Goal: Information Seeking & Learning: Learn about a topic

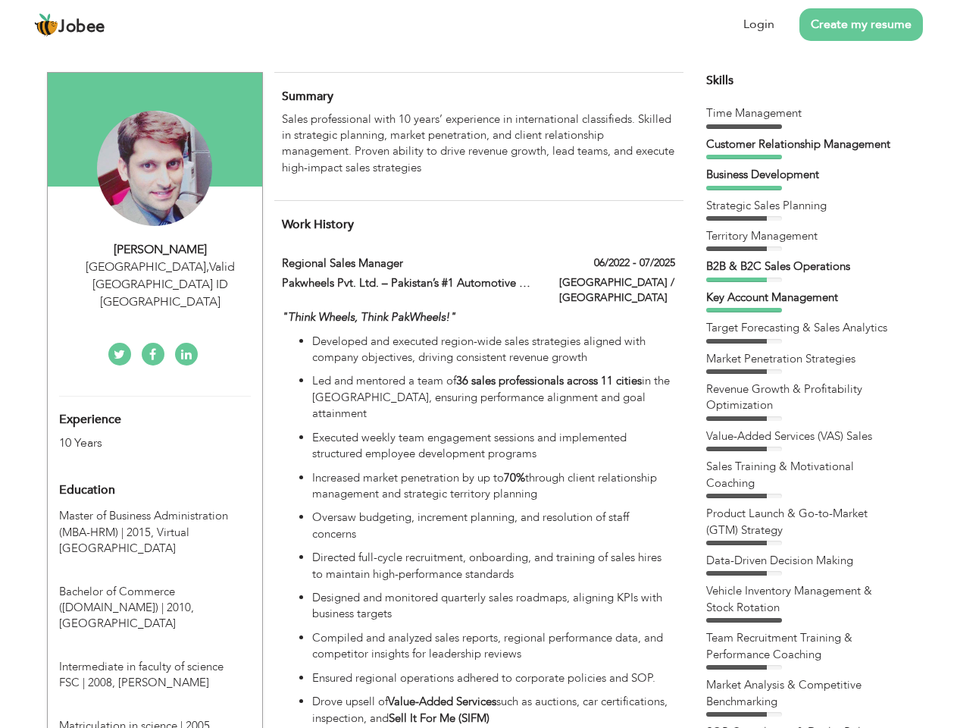
click at [155, 266] on div "[GEOGRAPHIC_DATA] , Valid [GEOGRAPHIC_DATA] ID [GEOGRAPHIC_DATA]" at bounding box center [160, 284] width 203 height 52
click at [161, 249] on div "[PERSON_NAME]" at bounding box center [160, 249] width 203 height 17
click at [161, 267] on div "[GEOGRAPHIC_DATA] , Valid [GEOGRAPHIC_DATA] ID [GEOGRAPHIC_DATA]" at bounding box center [160, 284] width 203 height 52
click at [155, 396] on div "Experience 10 Years" at bounding box center [137, 423] width 179 height 55
click at [137, 434] on div "10 Years" at bounding box center [137, 442] width 156 height 17
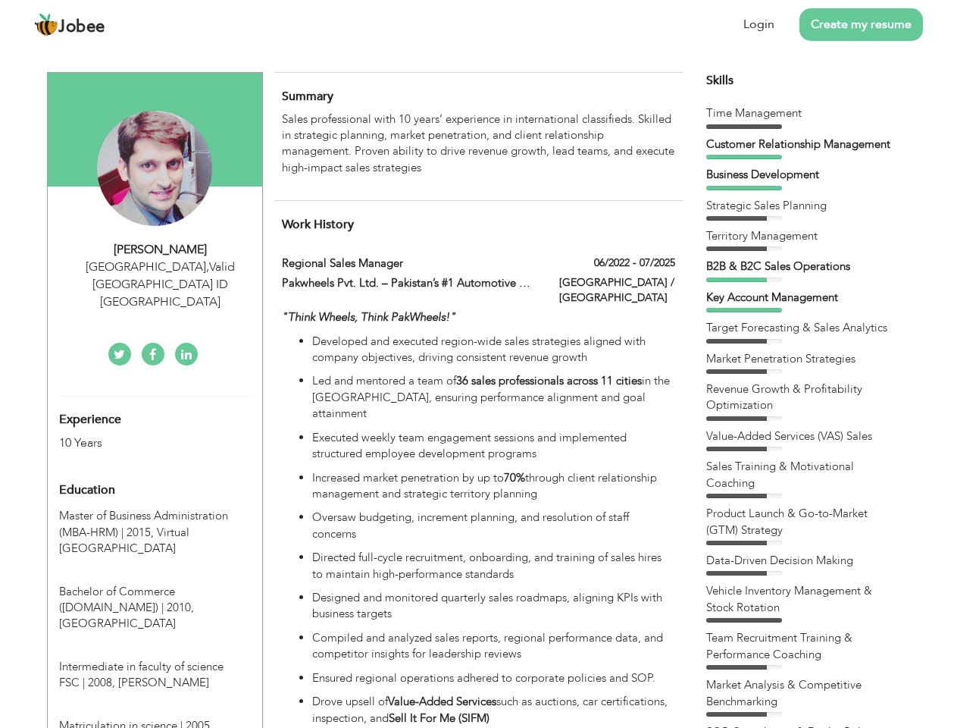
click at [155, 474] on div "Education" at bounding box center [137, 489] width 179 height 30
click at [155, 508] on span "Master of Business Administration (MBA-HRM) | 2015," at bounding box center [143, 523] width 169 height 31
click at [155, 584] on span "Bachelor of Commerce ([DOMAIN_NAME]) | 2010," at bounding box center [126, 599] width 135 height 31
click at [155, 659] on span "Intermediate in faculty of science FSC | 2008," at bounding box center [141, 674] width 164 height 31
click at [155, 718] on span "Matriculation in science | 2005," at bounding box center [136, 725] width 154 height 15
